Goal: Find specific page/section: Find specific page/section

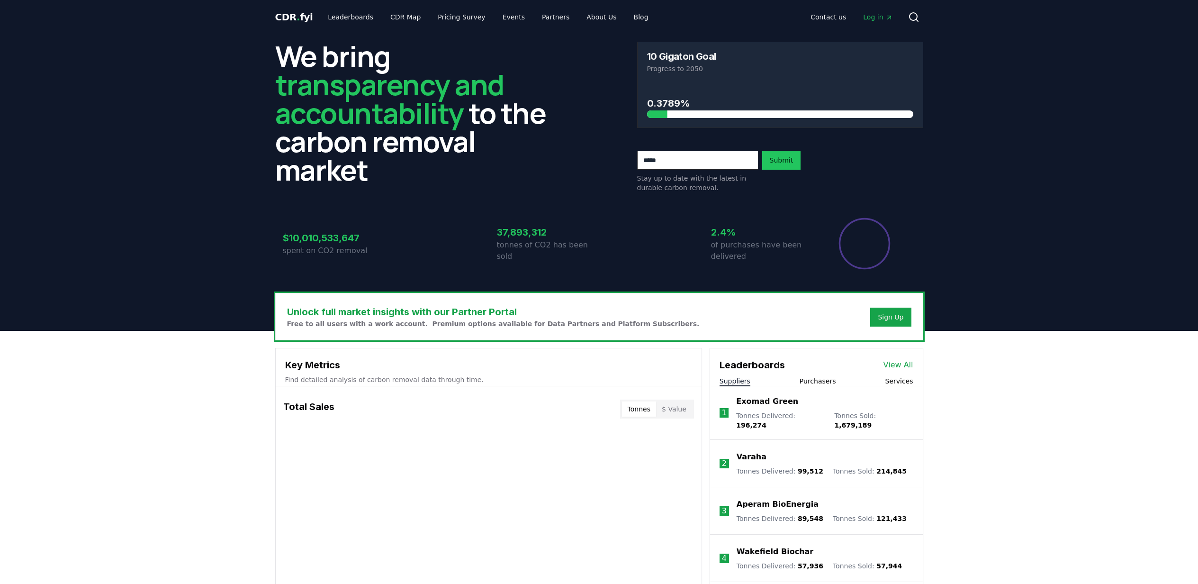
scroll to position [316, 0]
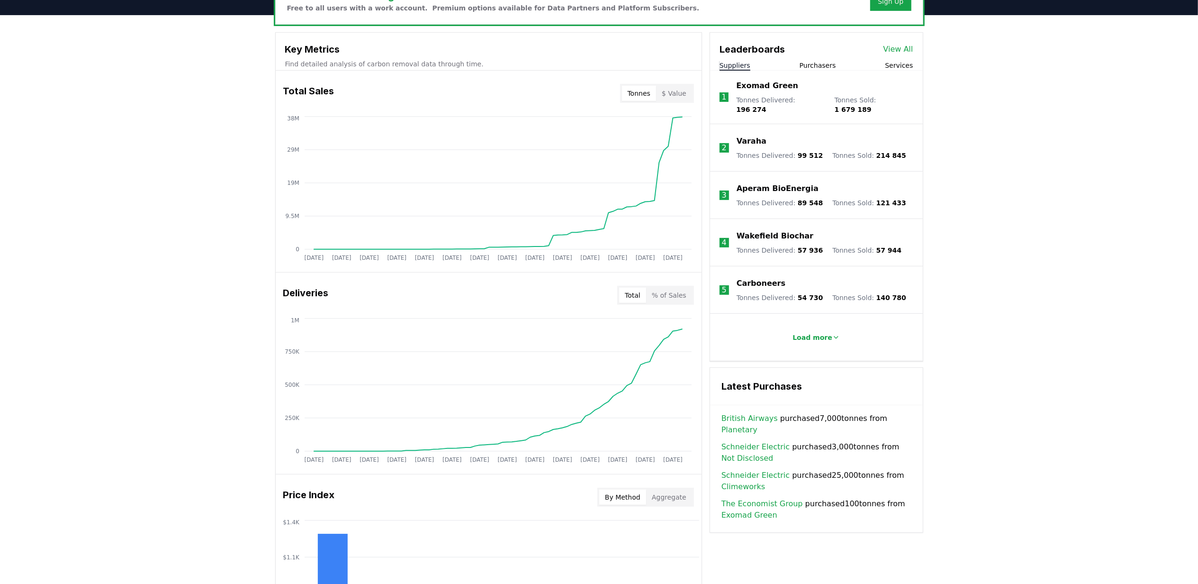
click at [774, 469] on link "Schneider Electric" at bounding box center [756, 474] width 68 height 11
